Goal: Task Accomplishment & Management: Manage account settings

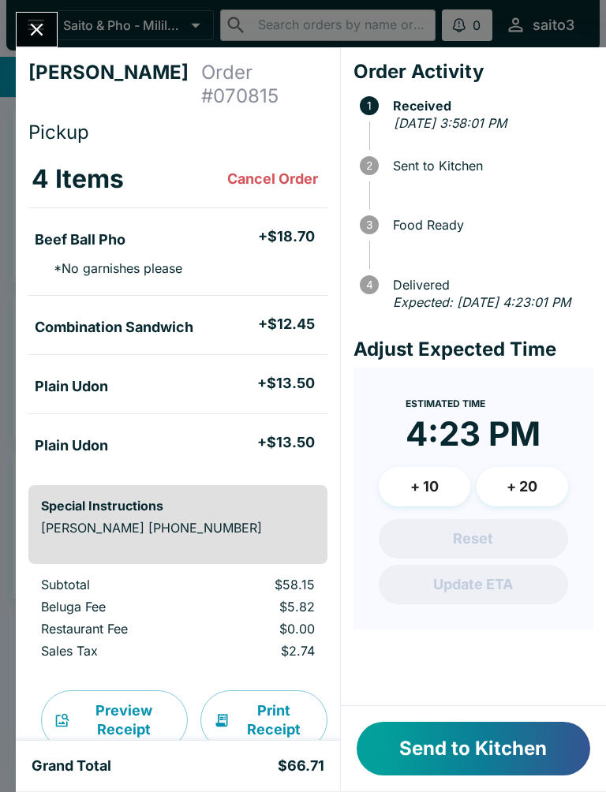
click at [476, 738] on button "Send to Kitchen" at bounding box center [472, 749] width 233 height 54
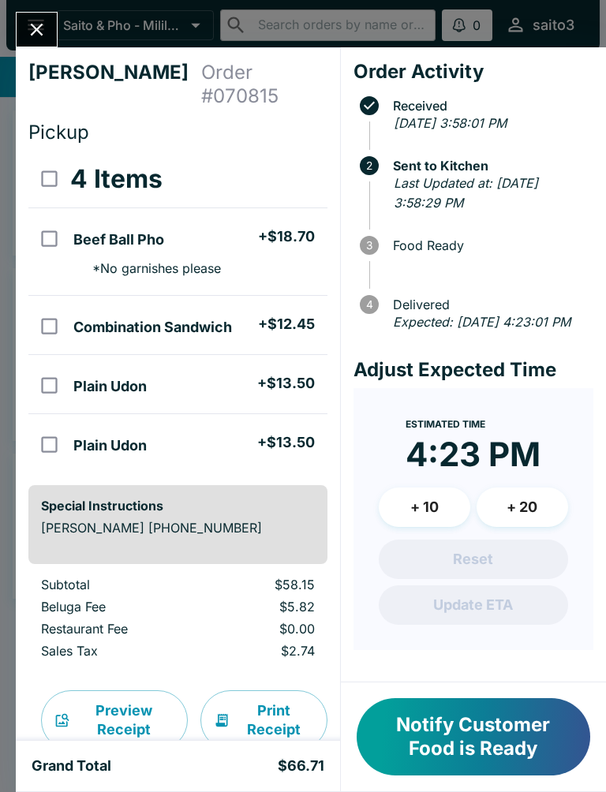
click at [484, 749] on button "Notify Customer Food is Ready" at bounding box center [472, 736] width 233 height 77
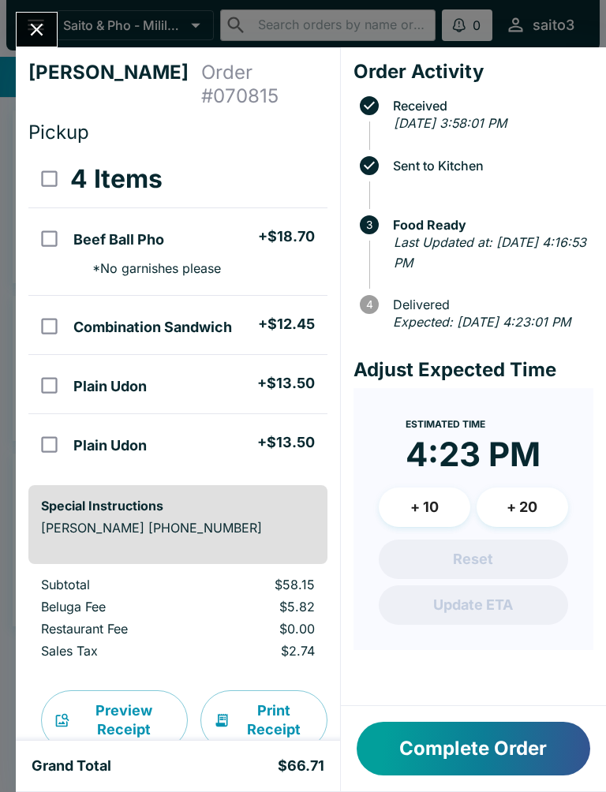
click at [48, 39] on button "Close" at bounding box center [37, 30] width 40 height 34
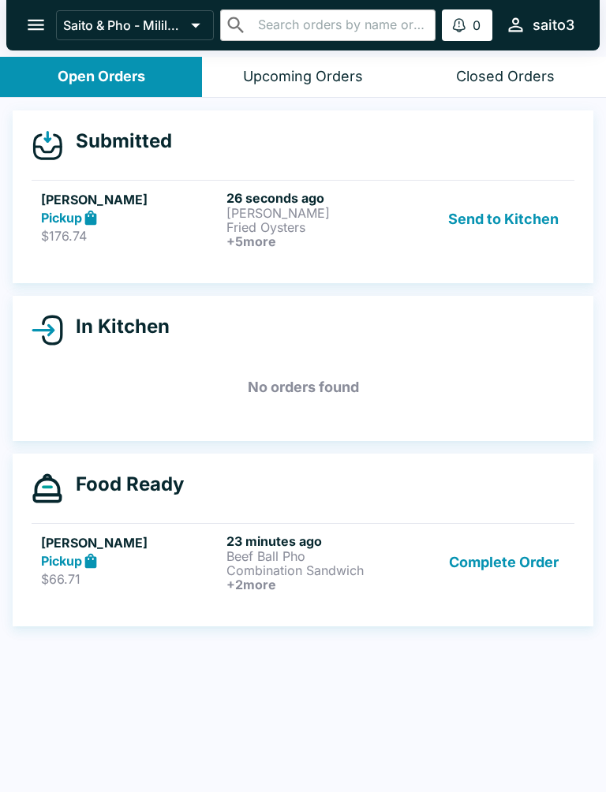
click at [133, 224] on div "Pickup" at bounding box center [130, 218] width 179 height 18
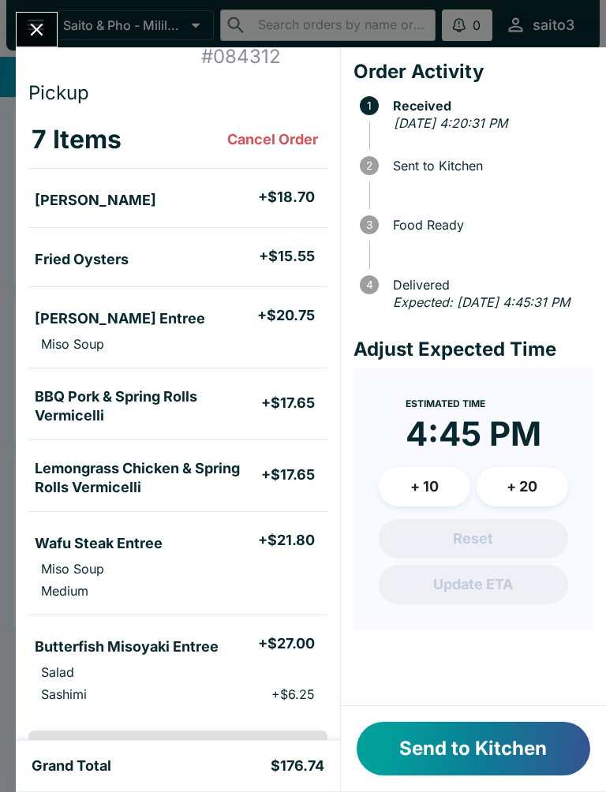
scroll to position [39, 0]
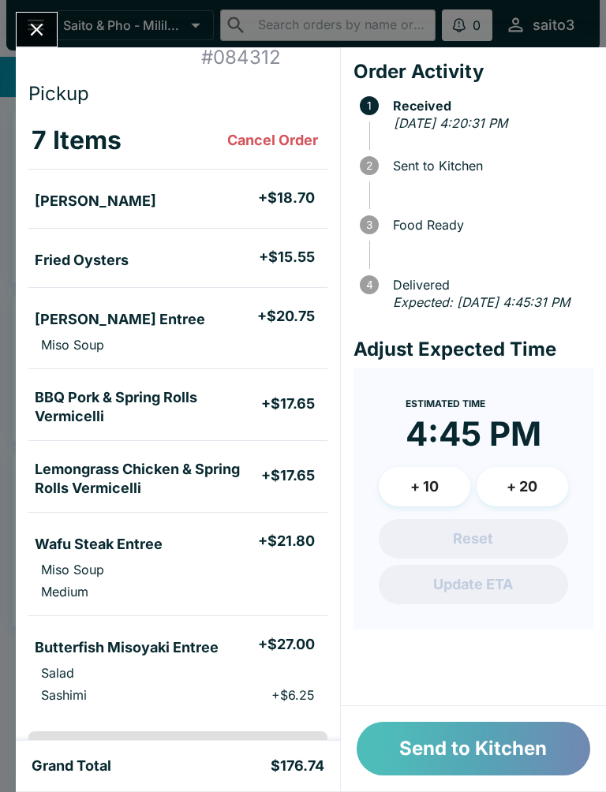
click at [515, 753] on button "Send to Kitchen" at bounding box center [472, 749] width 233 height 54
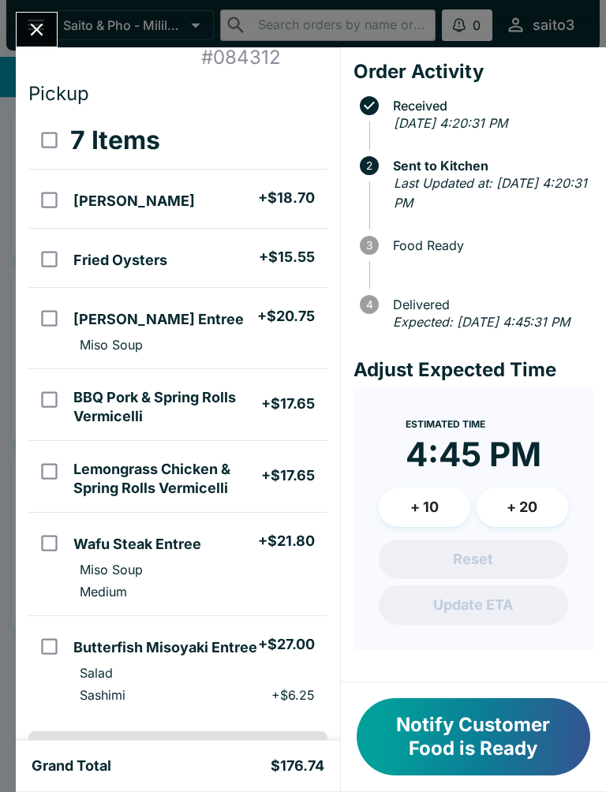
click at [166, 642] on h5 "Butterfish Misoyaki Entree" at bounding box center [165, 647] width 184 height 19
click at [177, 684] on li "Sashimi + $6.25" at bounding box center [196, 695] width 259 height 22
checkbox input "false"
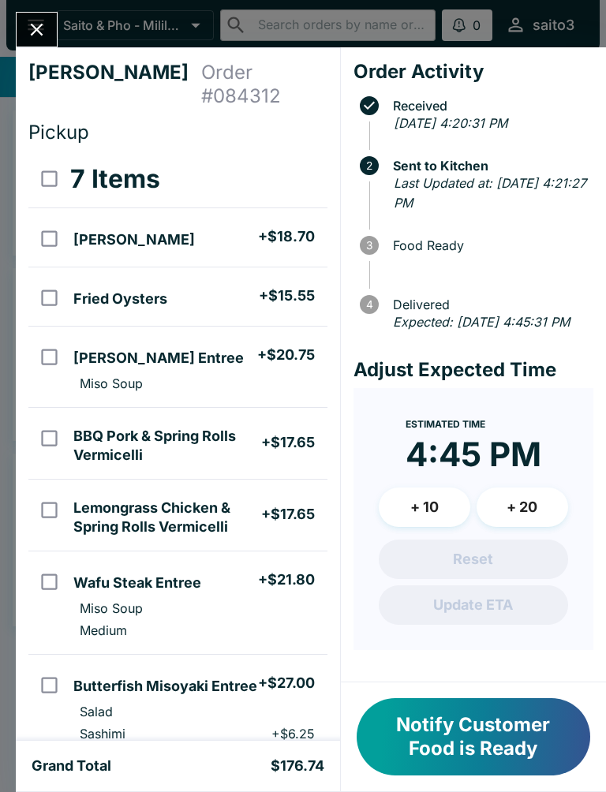
scroll to position [0, 0]
click at [41, 24] on icon "Close" at bounding box center [37, 30] width 13 height 13
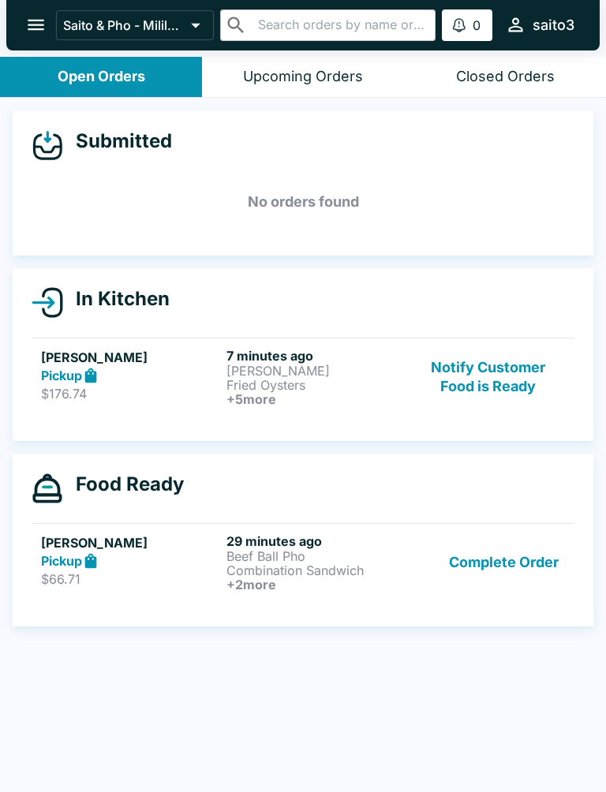
click at [246, 568] on p "Combination Sandwich" at bounding box center [315, 570] width 179 height 14
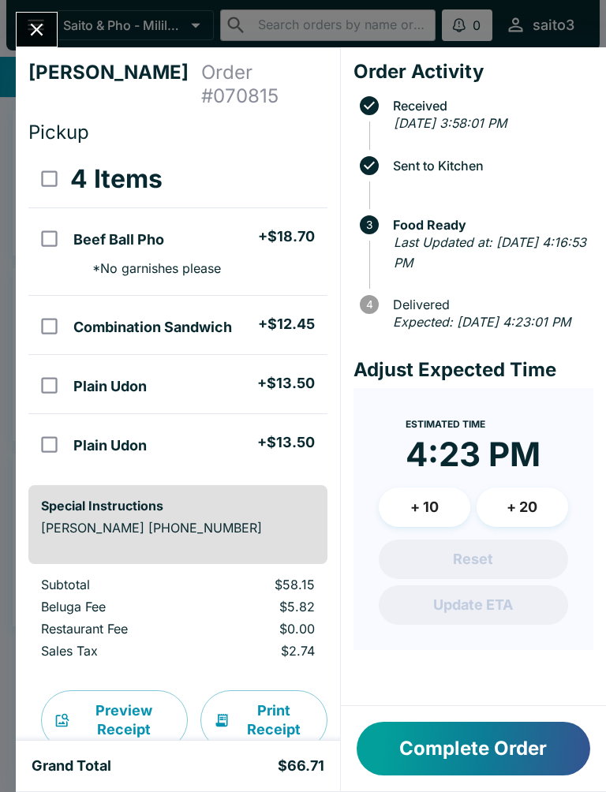
click at [52, 21] on button "Close" at bounding box center [37, 30] width 40 height 34
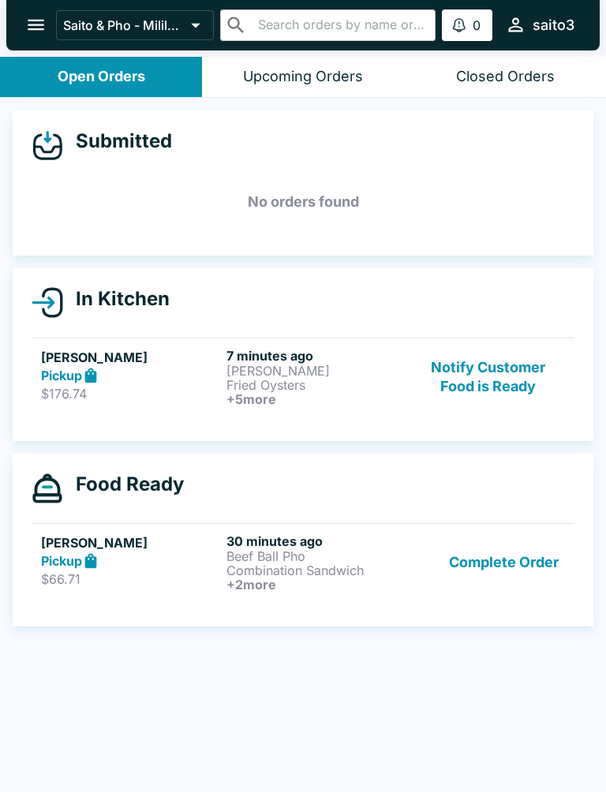
click at [267, 350] on h6 "7 minutes ago" at bounding box center [315, 356] width 179 height 16
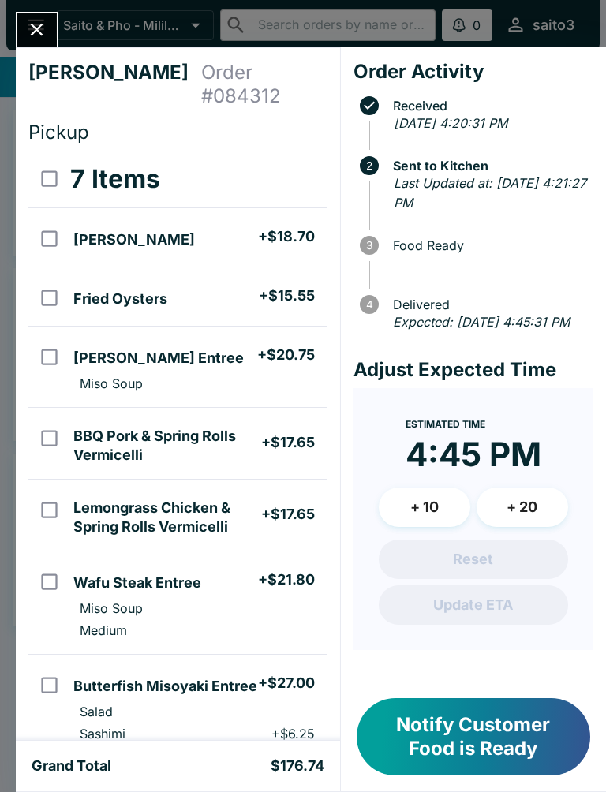
click at [35, 34] on icon "Close" at bounding box center [36, 29] width 21 height 21
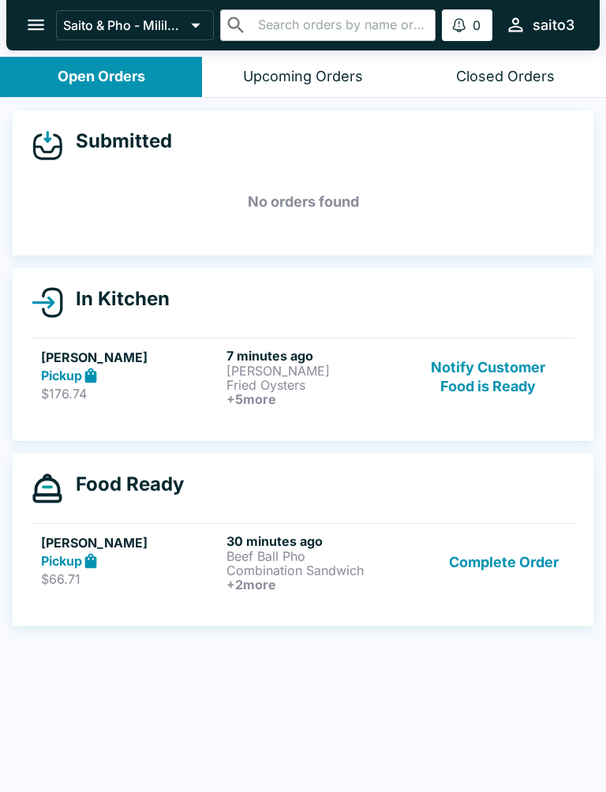
click at [166, 569] on div "Pickup" at bounding box center [130, 561] width 179 height 18
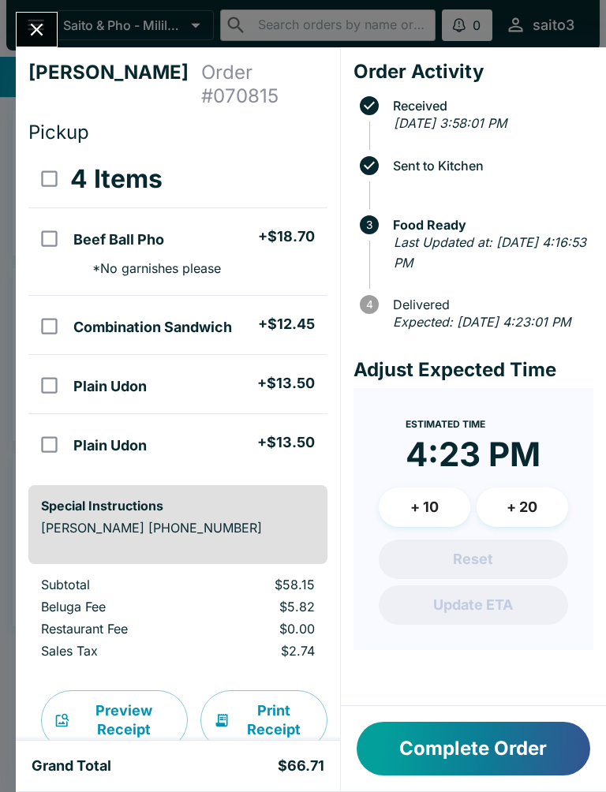
click at [491, 756] on button "Complete Order" at bounding box center [472, 749] width 233 height 54
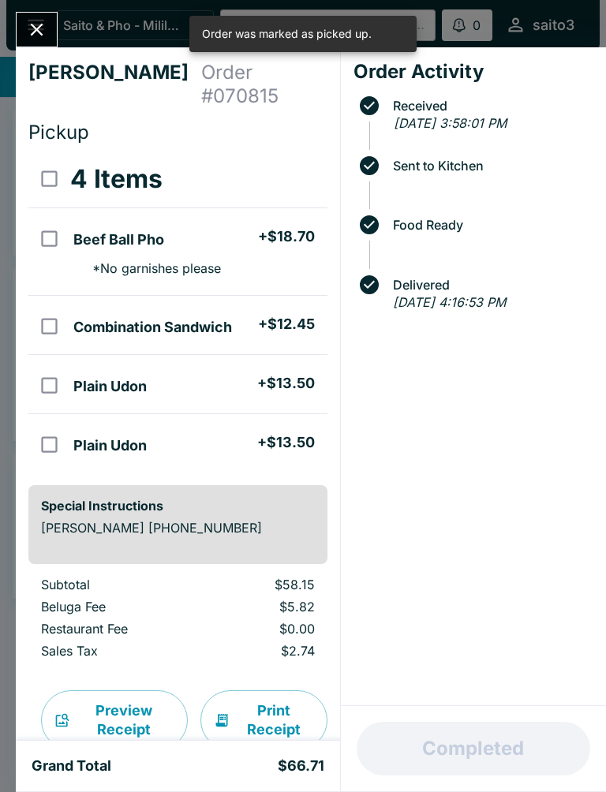
click at [55, 14] on div at bounding box center [37, 29] width 42 height 35
click at [32, 28] on icon "Close" at bounding box center [36, 29] width 21 height 21
